Goal: Ask a question

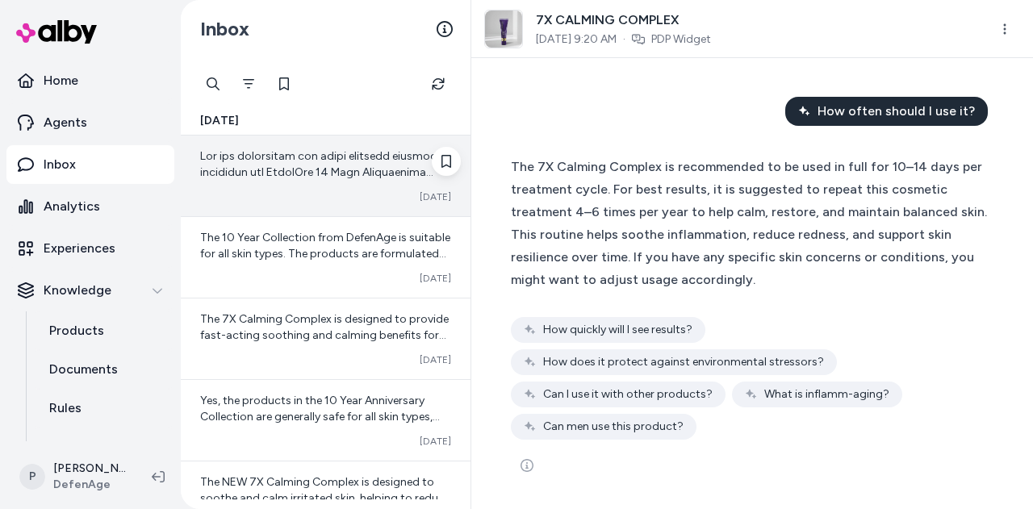
click at [349, 177] on span at bounding box center [325, 341] width 251 height 385
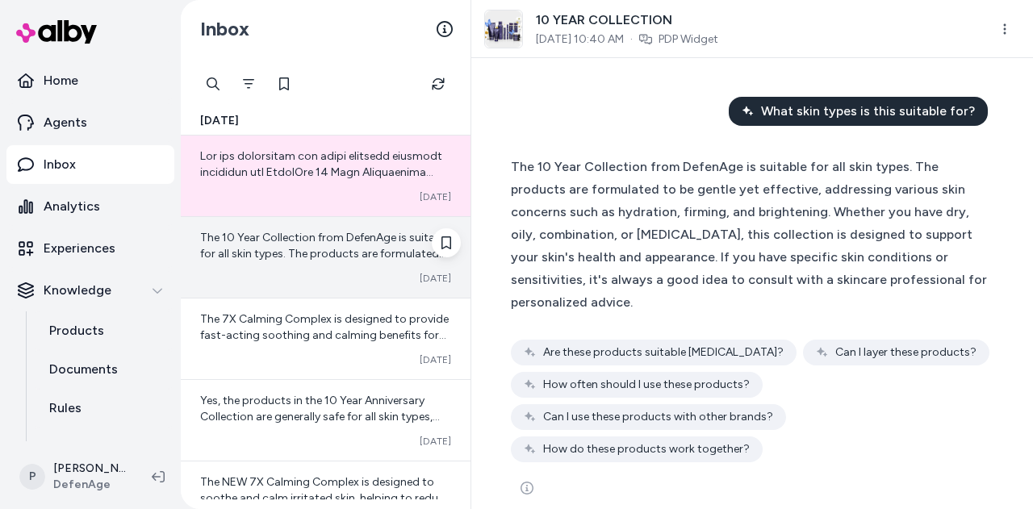
click at [372, 243] on span "The 10 Year Collection from DefenAge is suitable for all skin types. The produc…" at bounding box center [325, 318] width 250 height 175
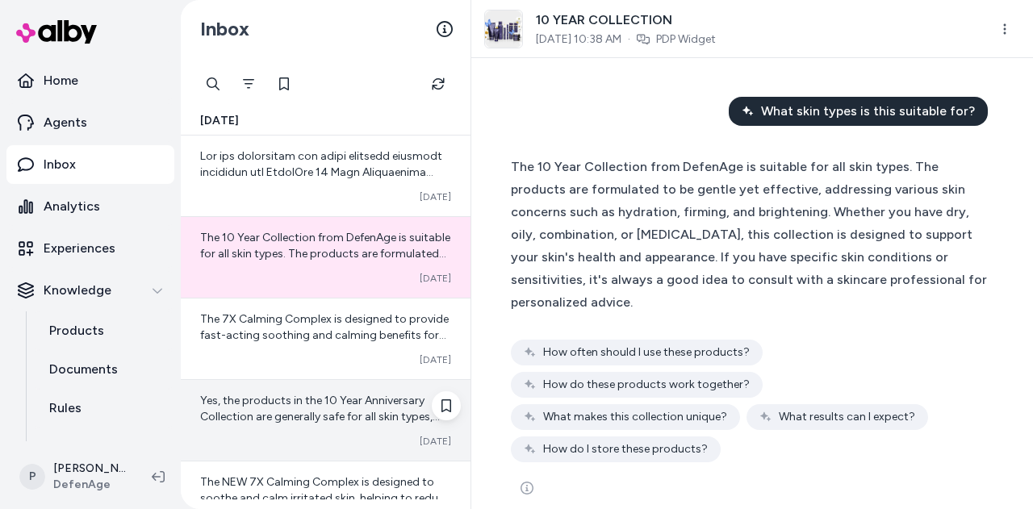
click at [338, 380] on div "Yes, the products in the 10 Year Anniversary Collection are generally safe for …" at bounding box center [326, 420] width 290 height 81
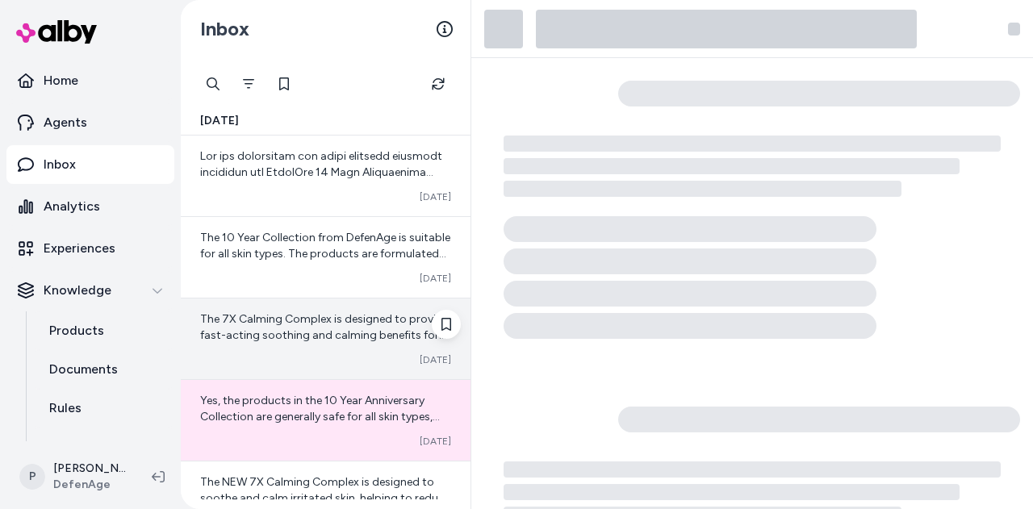
click at [344, 321] on span "The 7X Calming Complex is designed to provide fast-acting soothing and calming …" at bounding box center [324, 424] width 249 height 224
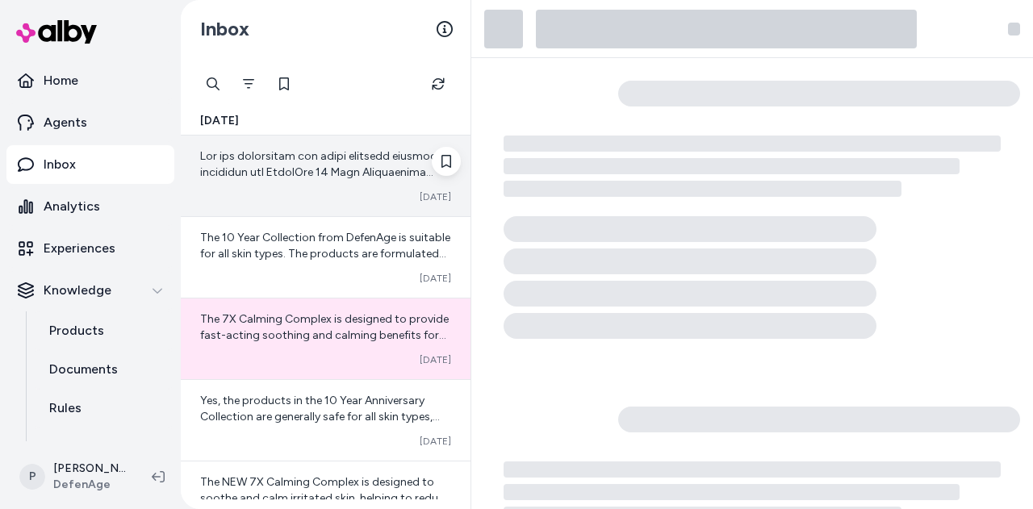
click at [339, 168] on span at bounding box center [325, 341] width 251 height 385
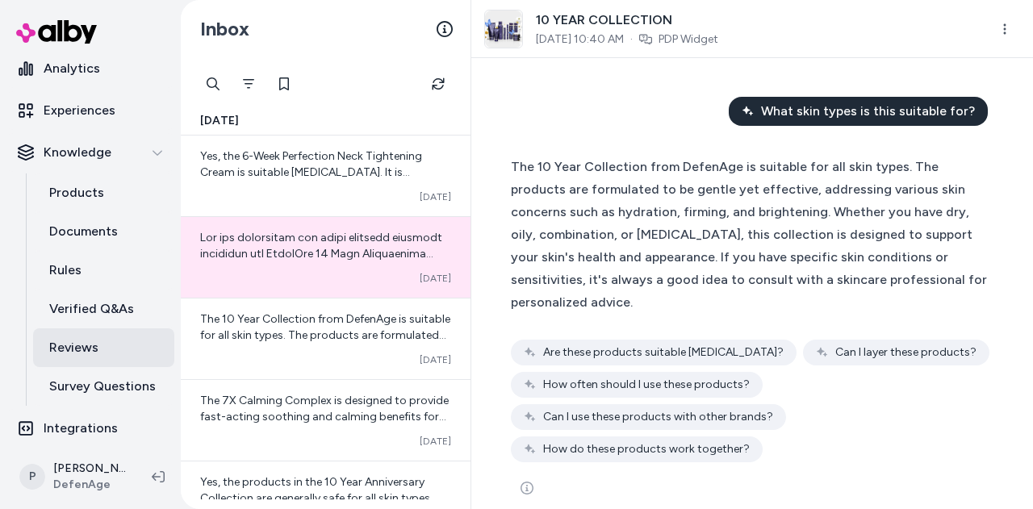
scroll to position [136, 0]
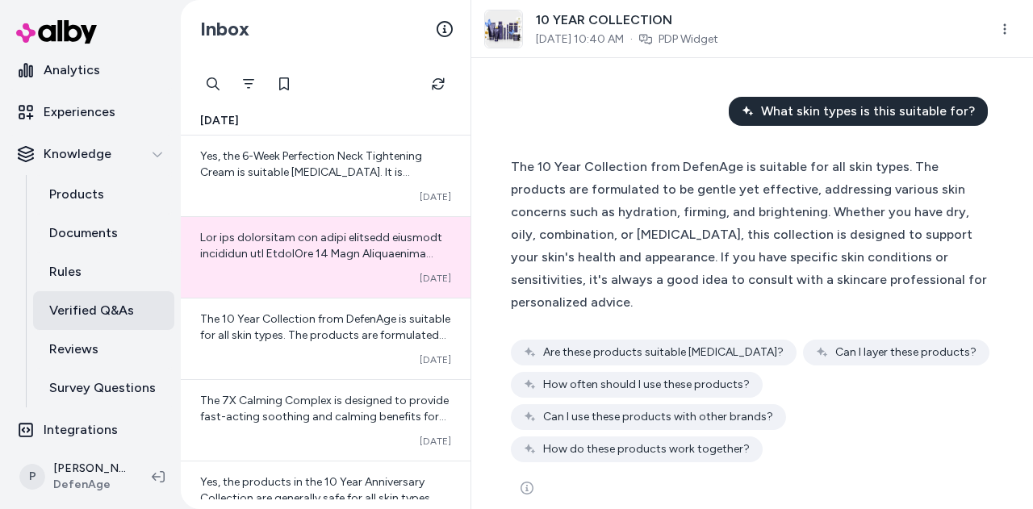
click at [121, 311] on p "Verified Q&As" at bounding box center [91, 310] width 85 height 19
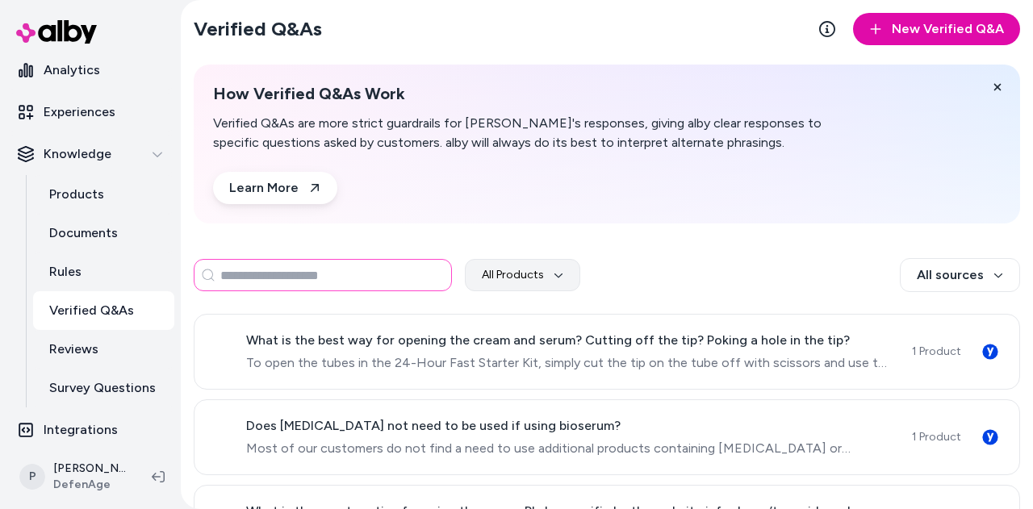
click at [393, 289] on input at bounding box center [323, 275] width 258 height 32
type input "*******"
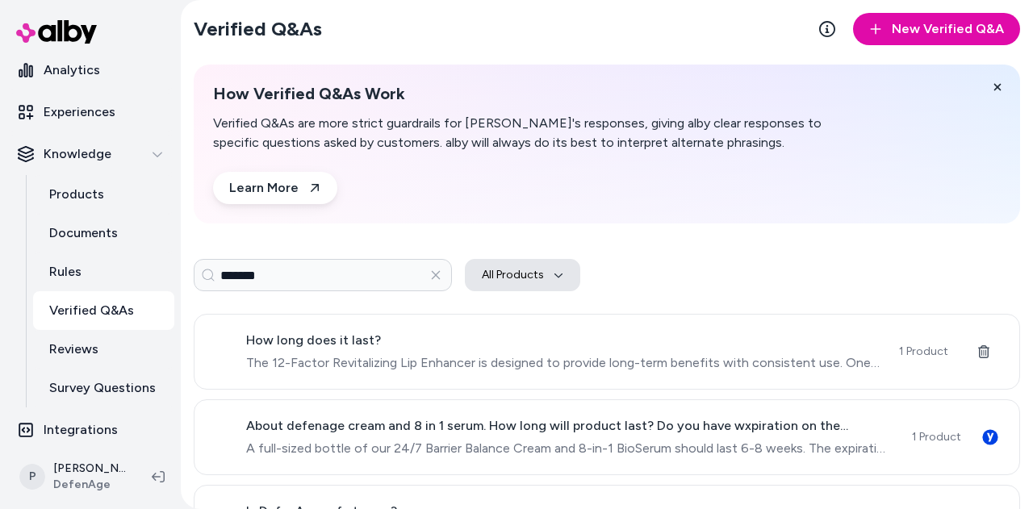
click at [538, 259] on button "All Products" at bounding box center [522, 275] width 115 height 32
type input "*******"
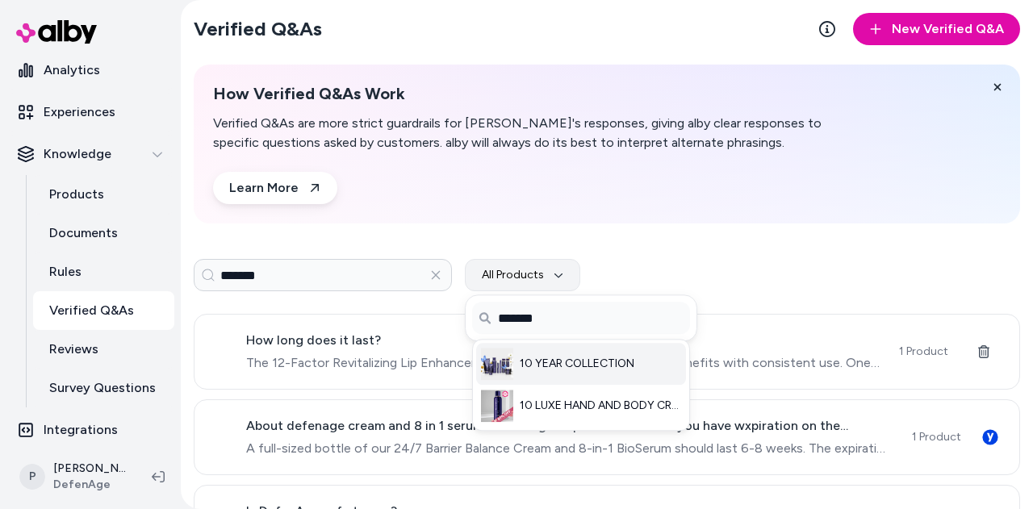
click at [594, 375] on li "10 YEAR COLLECTION" at bounding box center [581, 364] width 210 height 42
